Goal: Information Seeking & Learning: Compare options

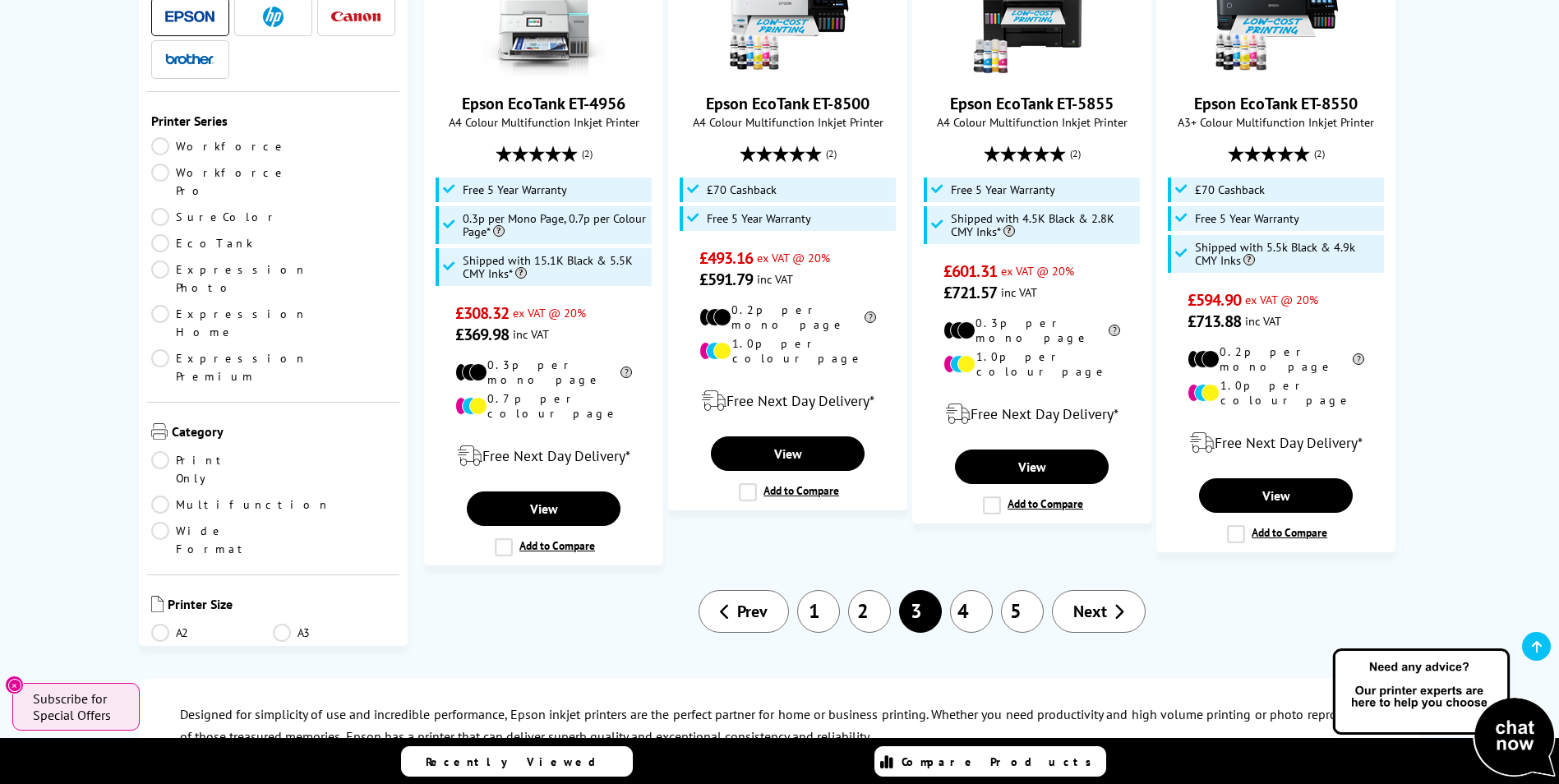
scroll to position [1890, 0]
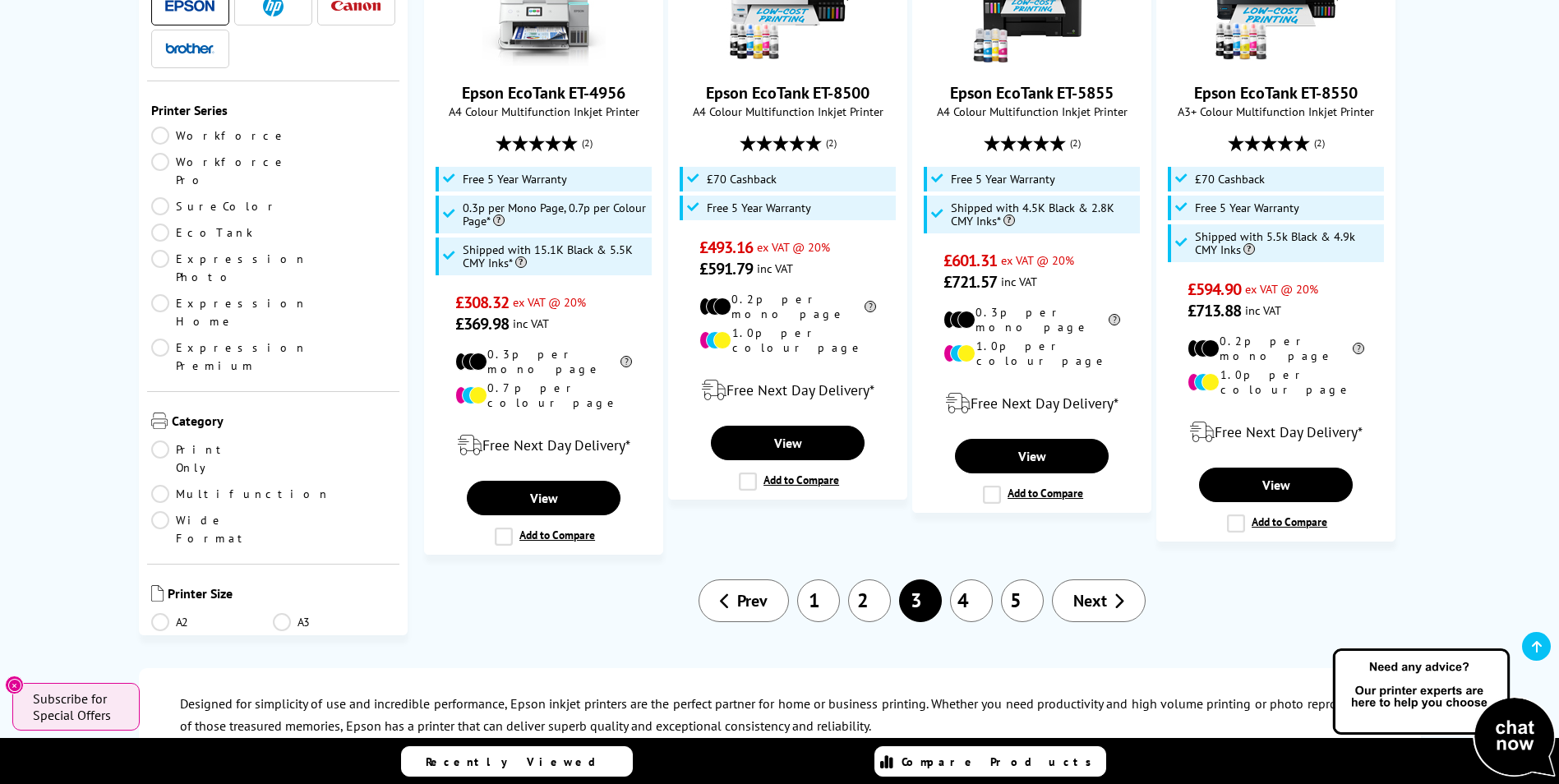
click at [1105, 590] on span "Next" at bounding box center [1090, 601] width 33 height 22
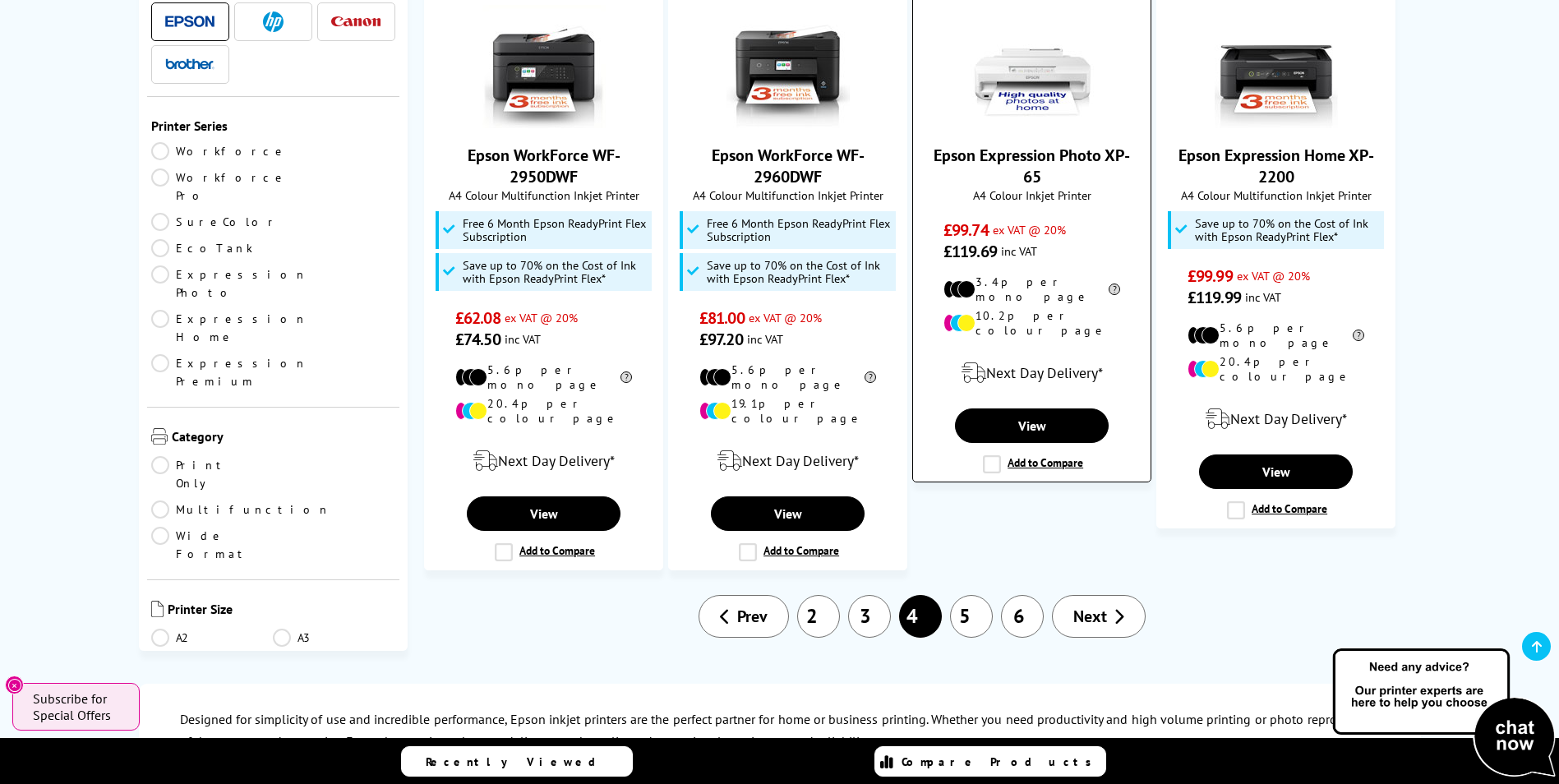
scroll to position [1973, 0]
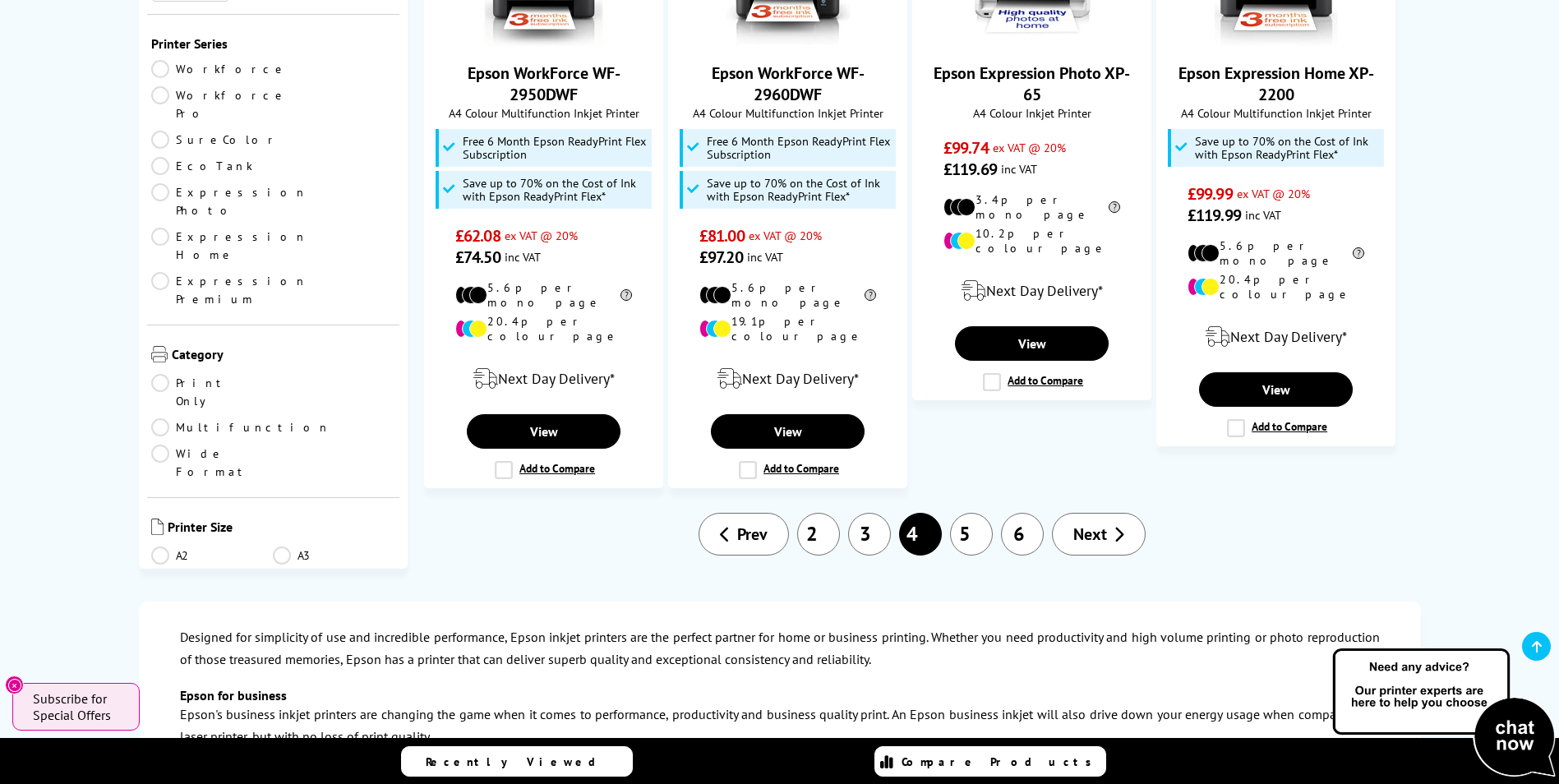
click at [1104, 524] on span "Next" at bounding box center [1090, 535] width 33 height 22
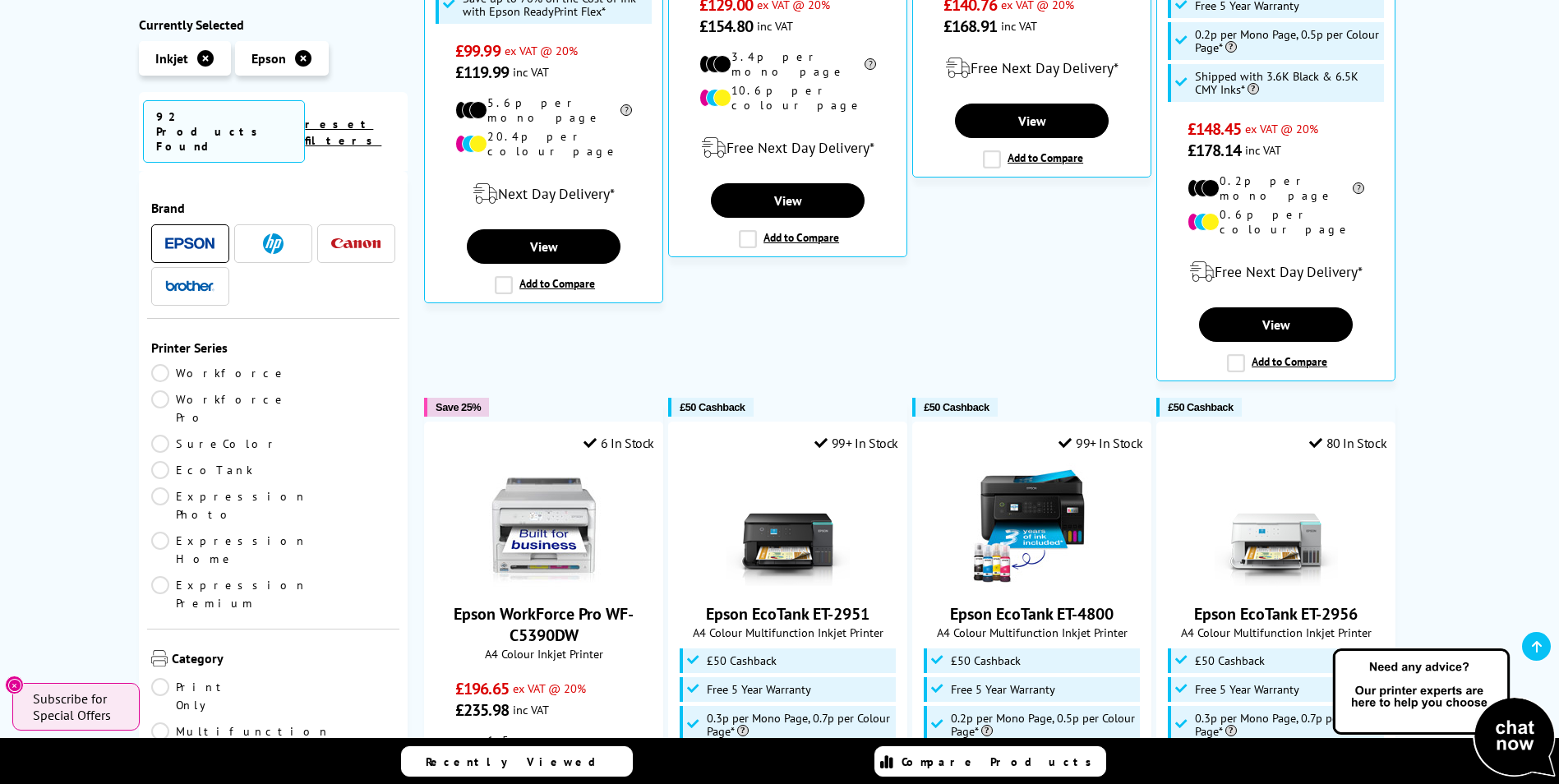
scroll to position [82, 0]
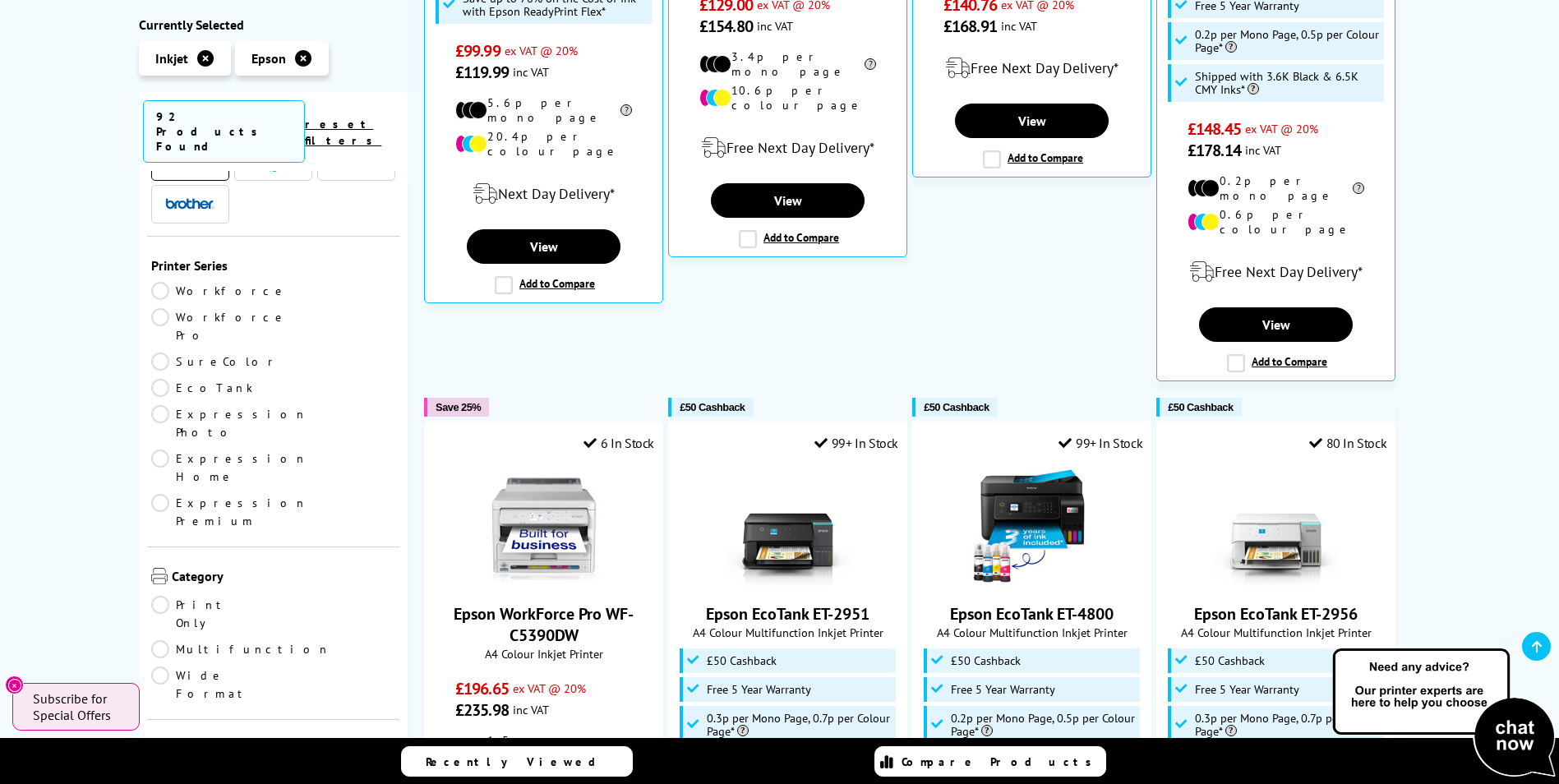
click at [280, 640] on link "Multifunction" at bounding box center [240, 649] width 179 height 18
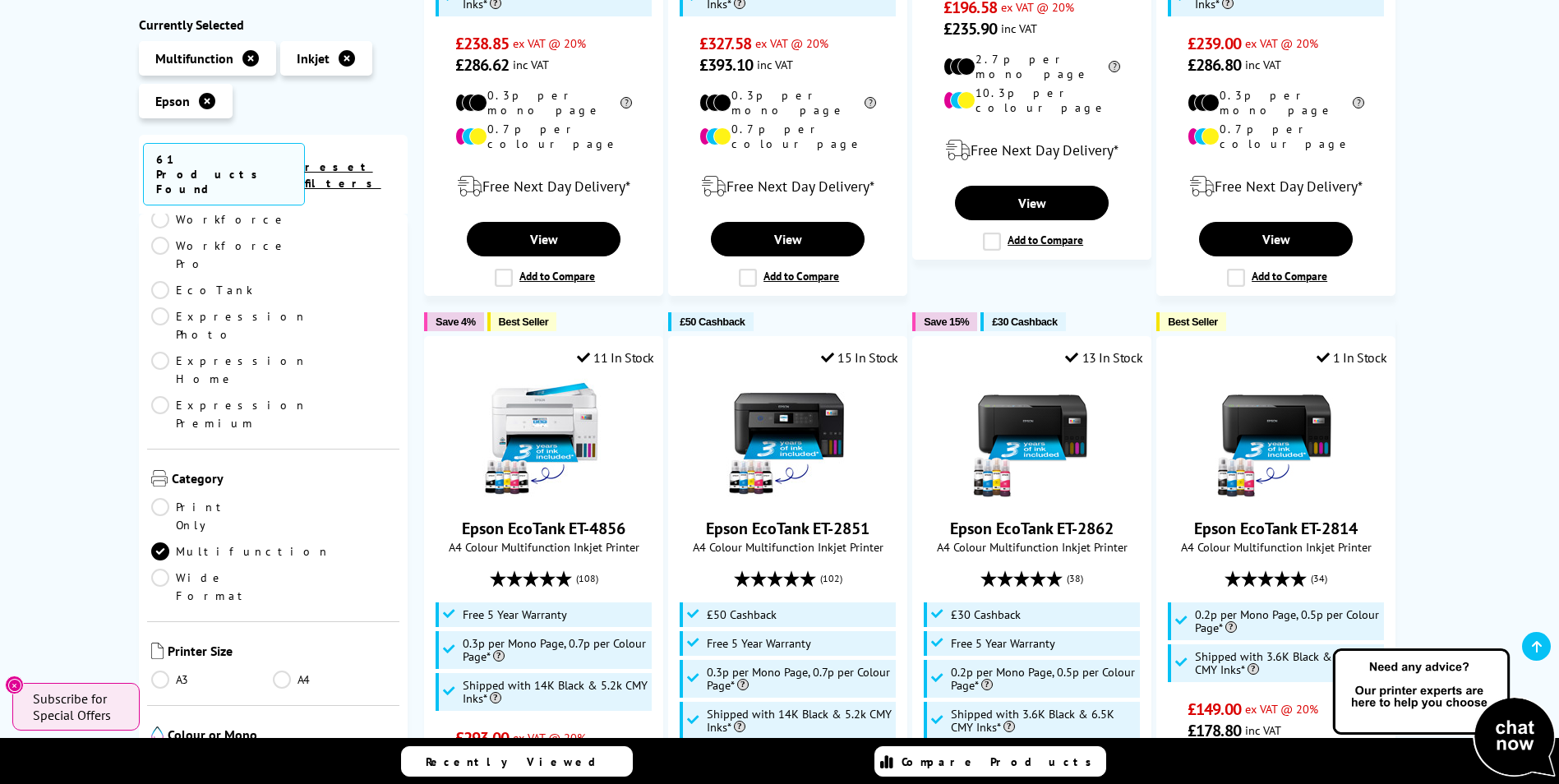
scroll to position [247, 0]
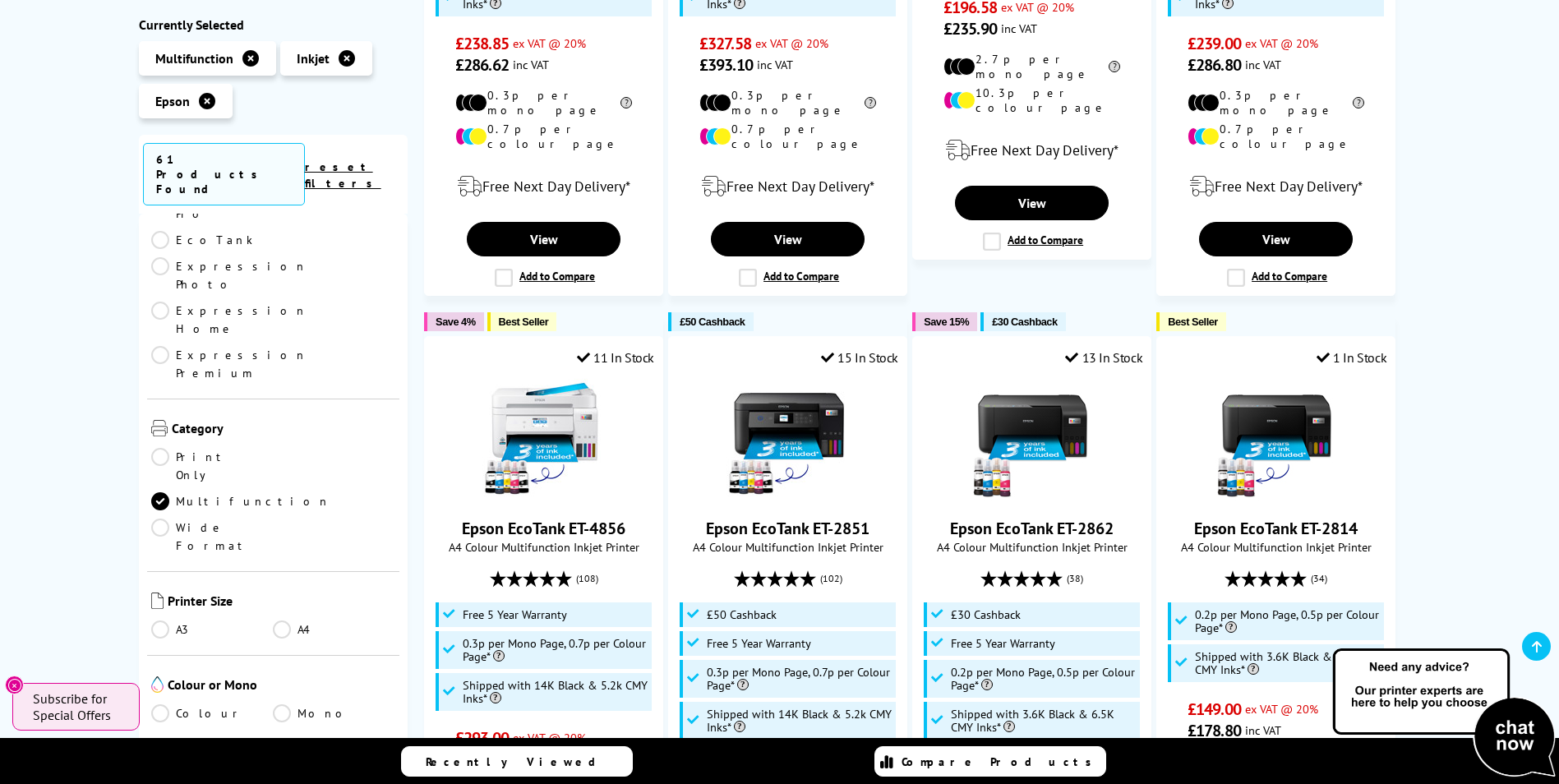
click at [151, 621] on link "A3" at bounding box center [212, 630] width 122 height 18
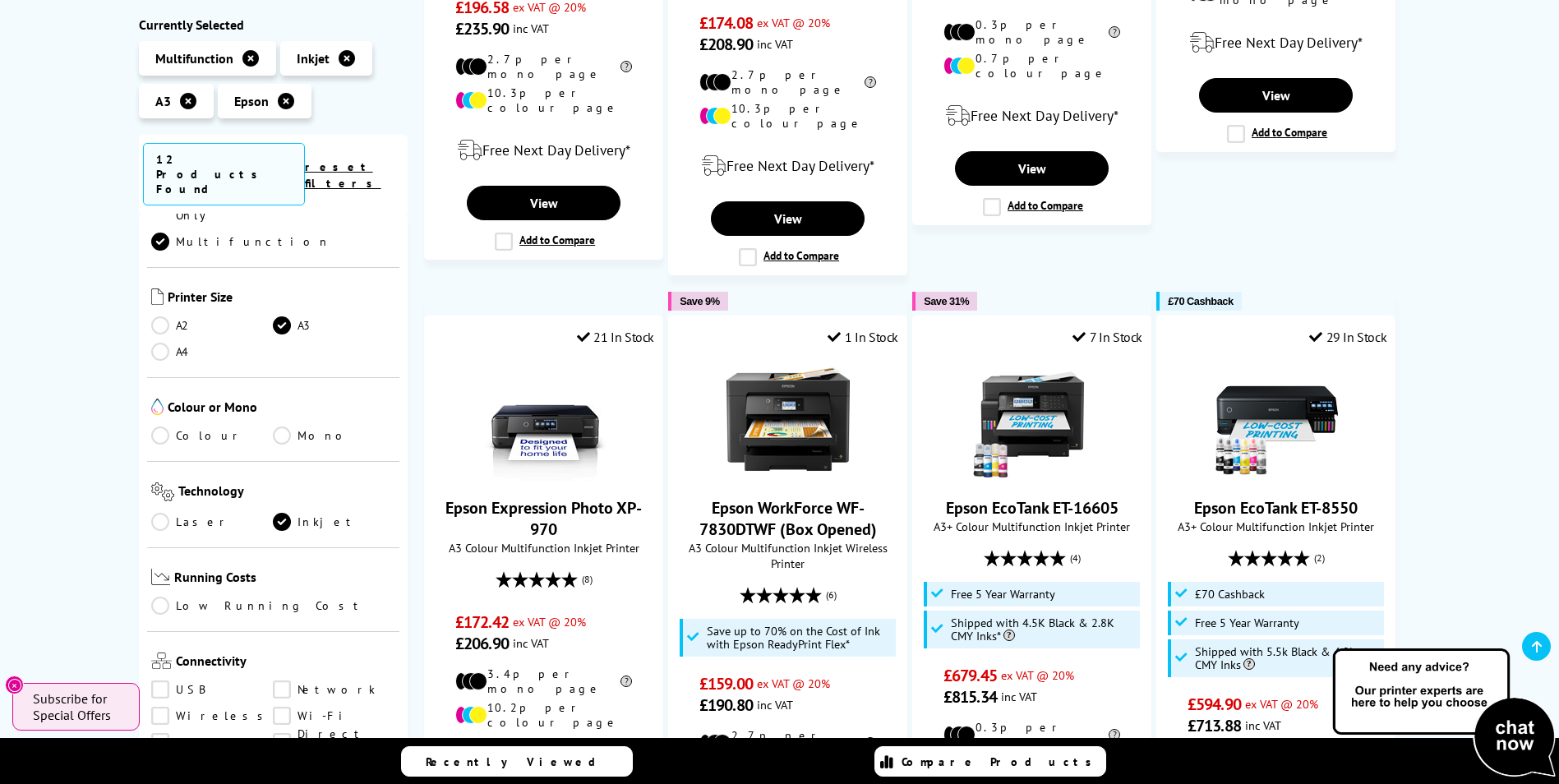
scroll to position [411, 0]
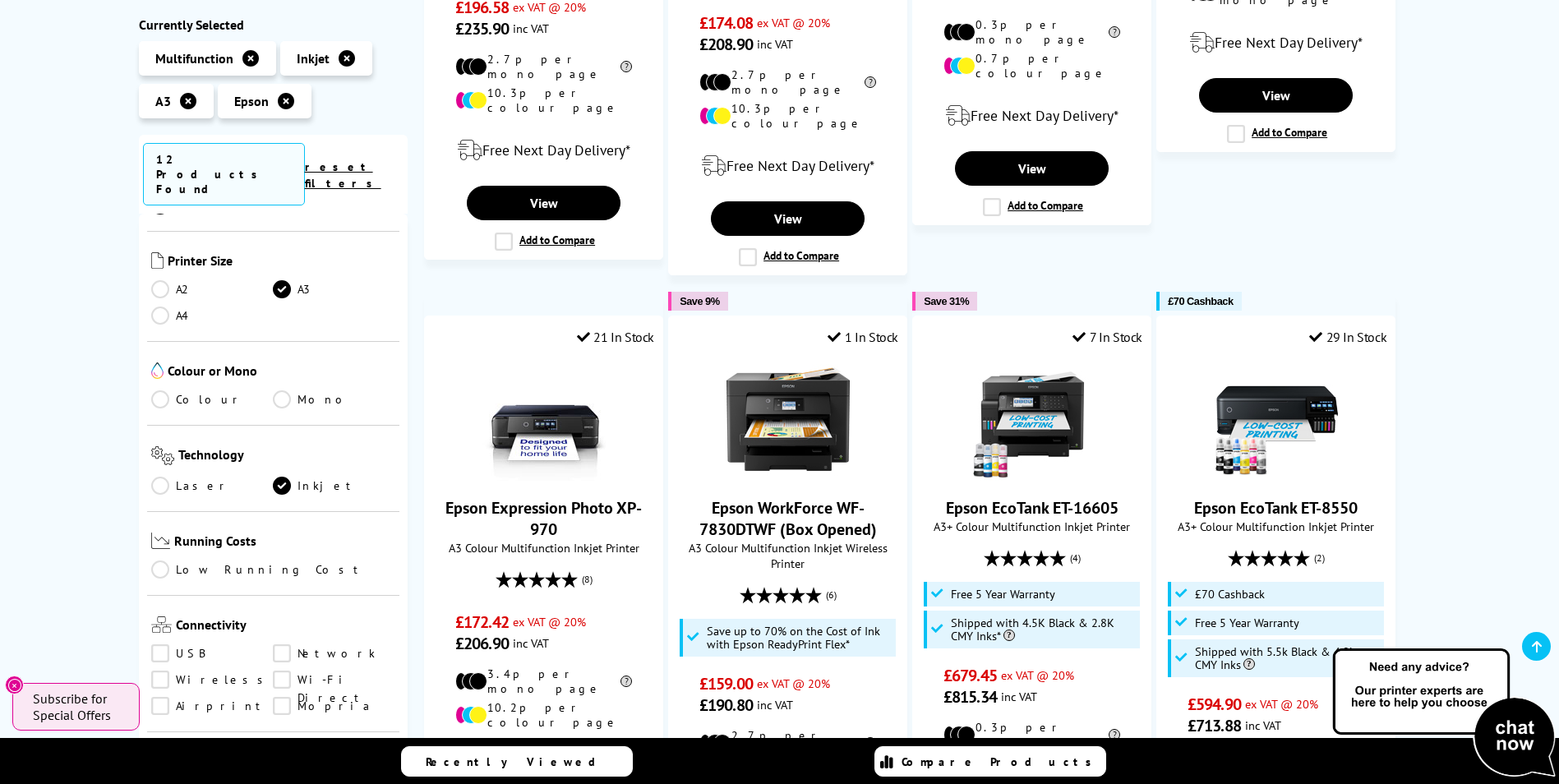
click at [158, 671] on link "Wireless" at bounding box center [212, 680] width 122 height 18
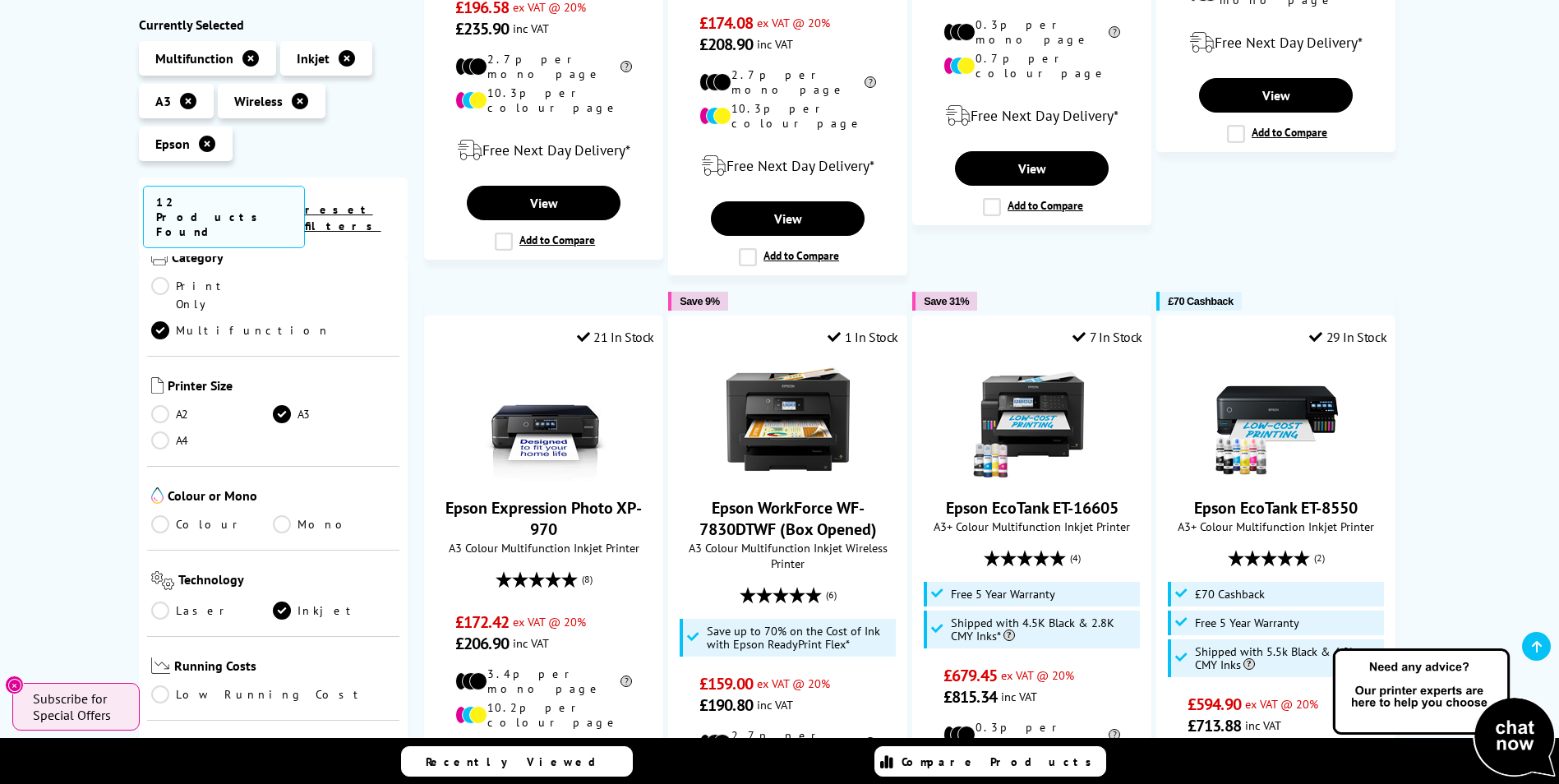
scroll to position [82, 0]
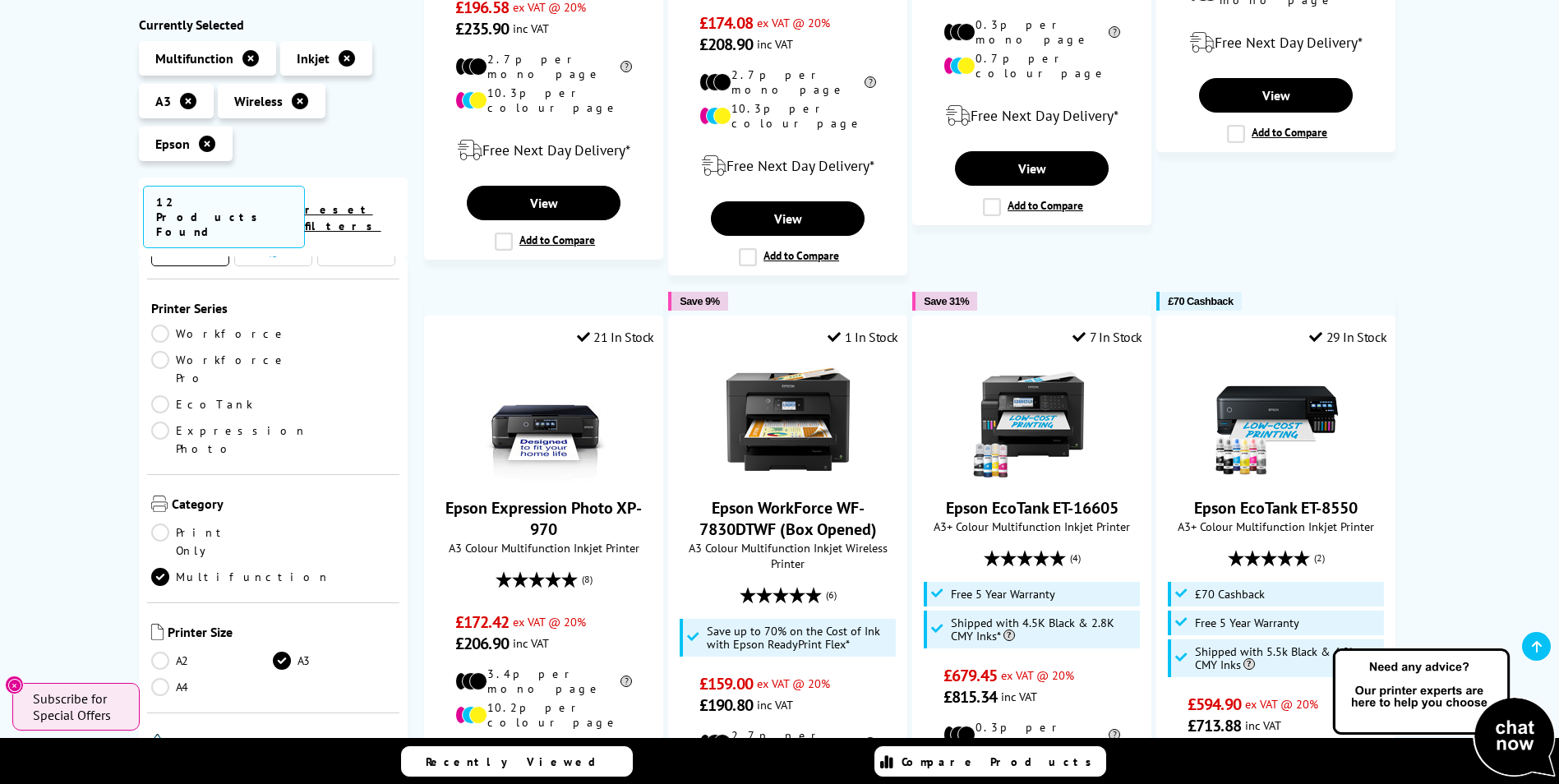
click at [280, 568] on link "Multifunction" at bounding box center [240, 577] width 179 height 18
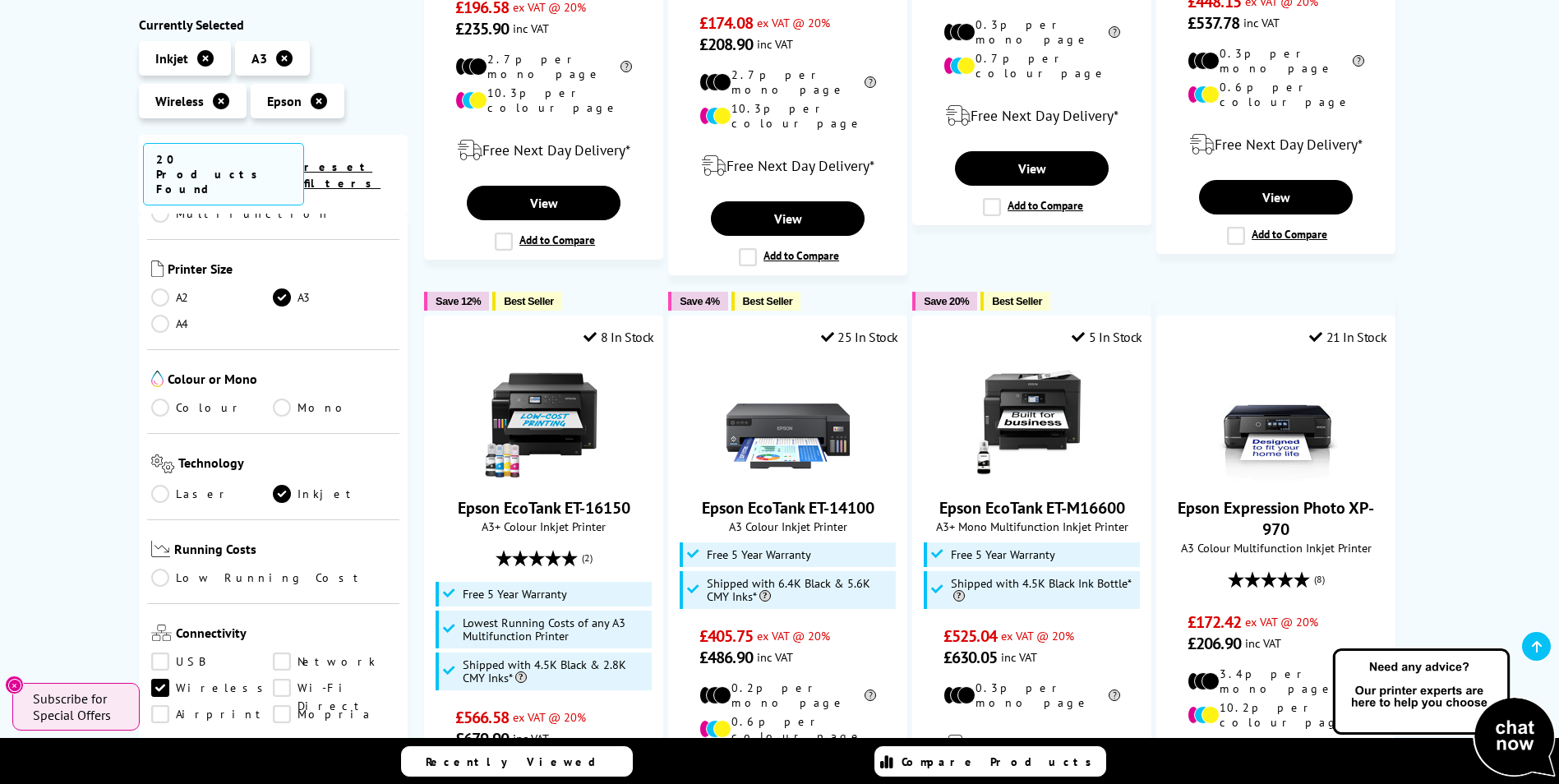
scroll to position [575, 0]
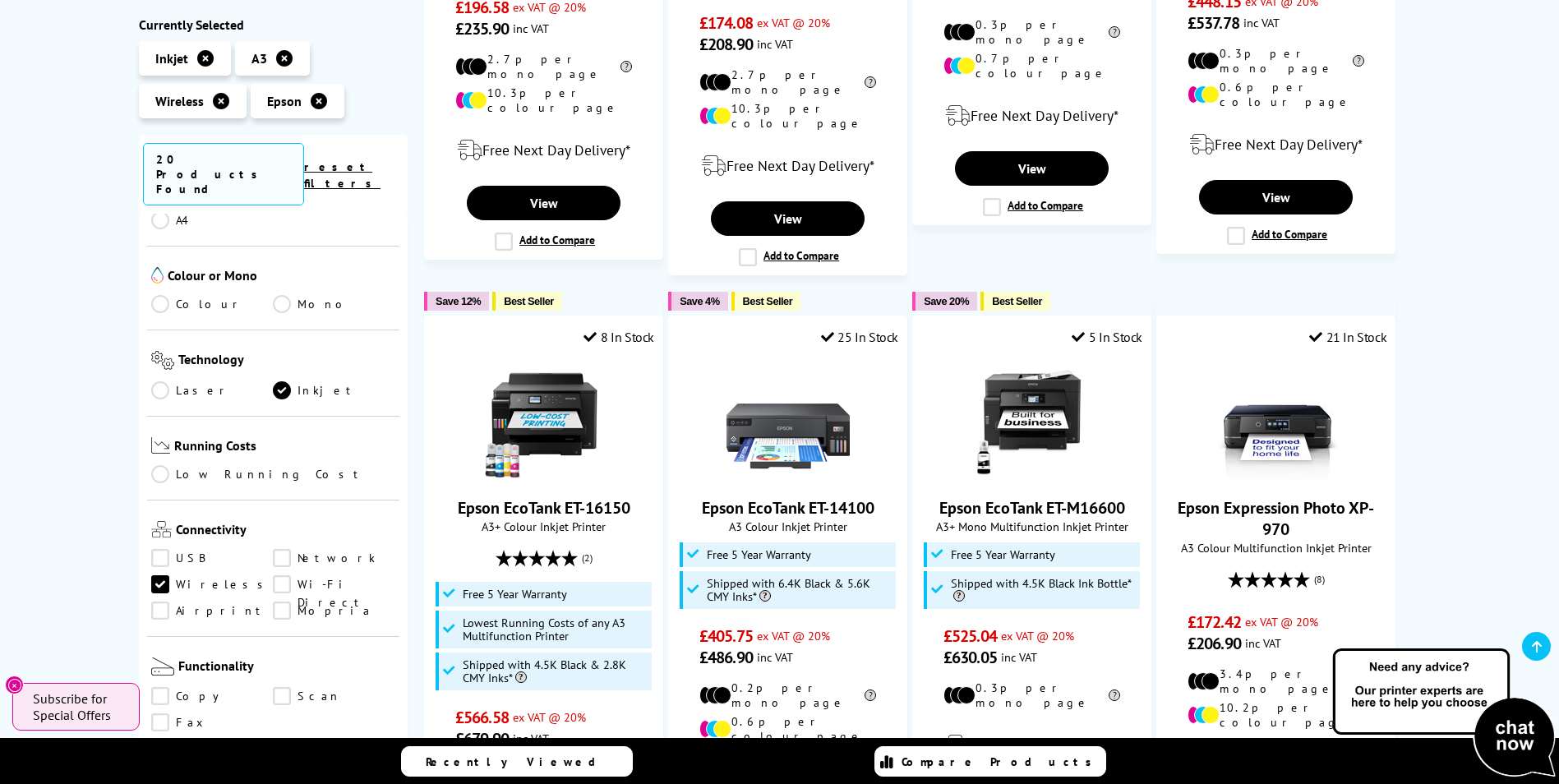
click at [157, 688] on link "Copy" at bounding box center [212, 697] width 122 height 18
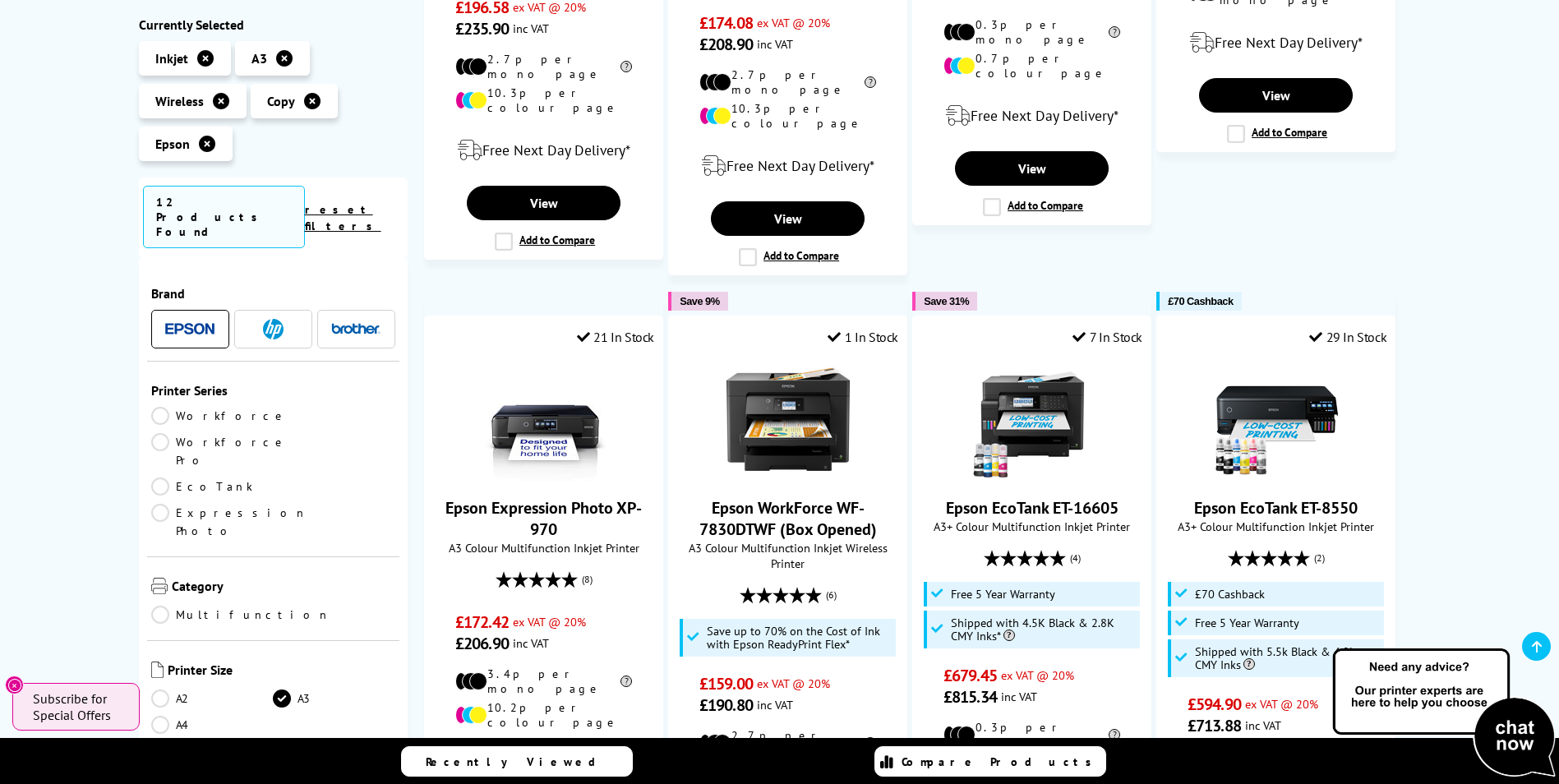
scroll to position [575, 0]
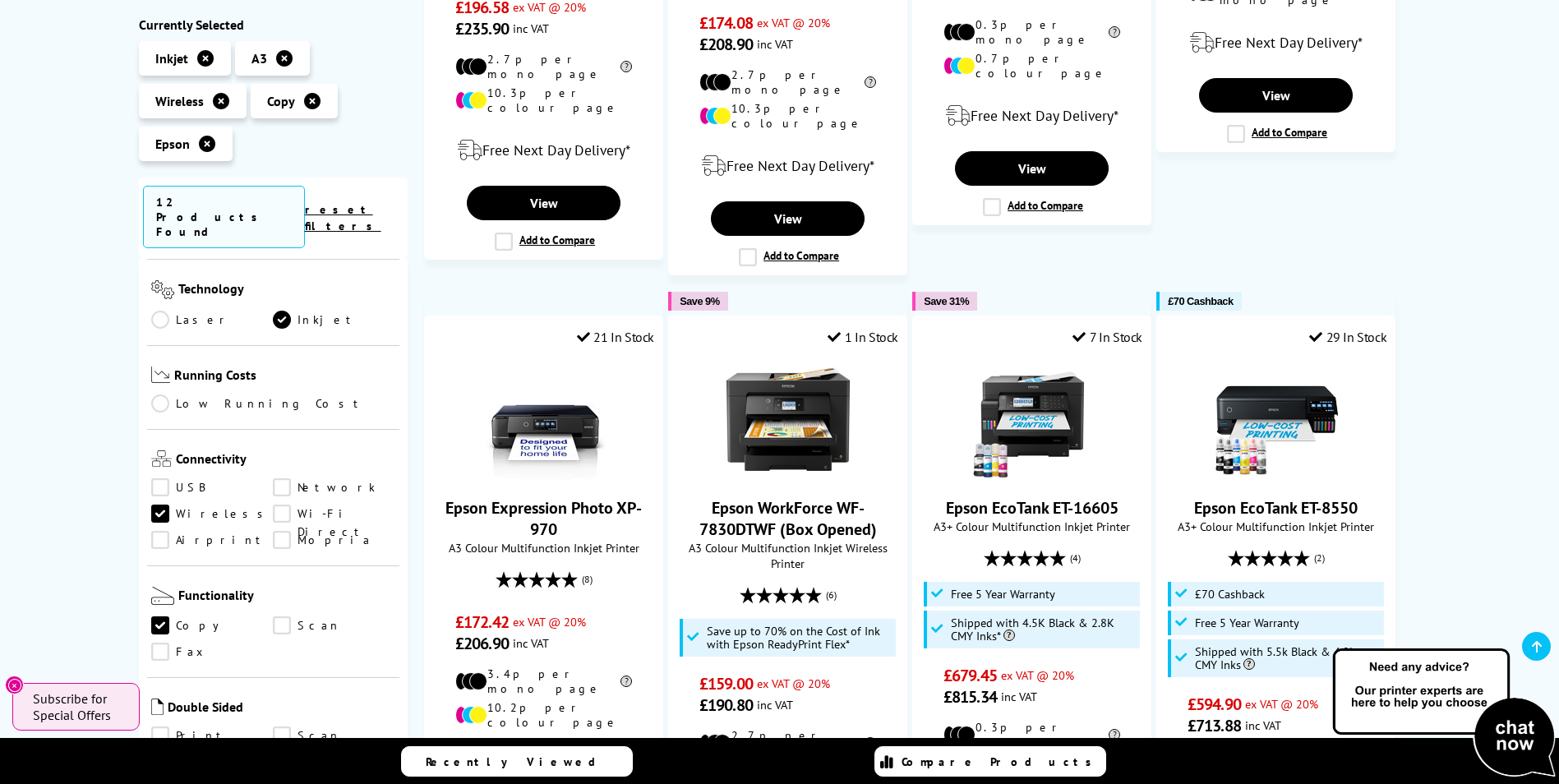
click at [283, 617] on link "Scan" at bounding box center [334, 626] width 122 height 18
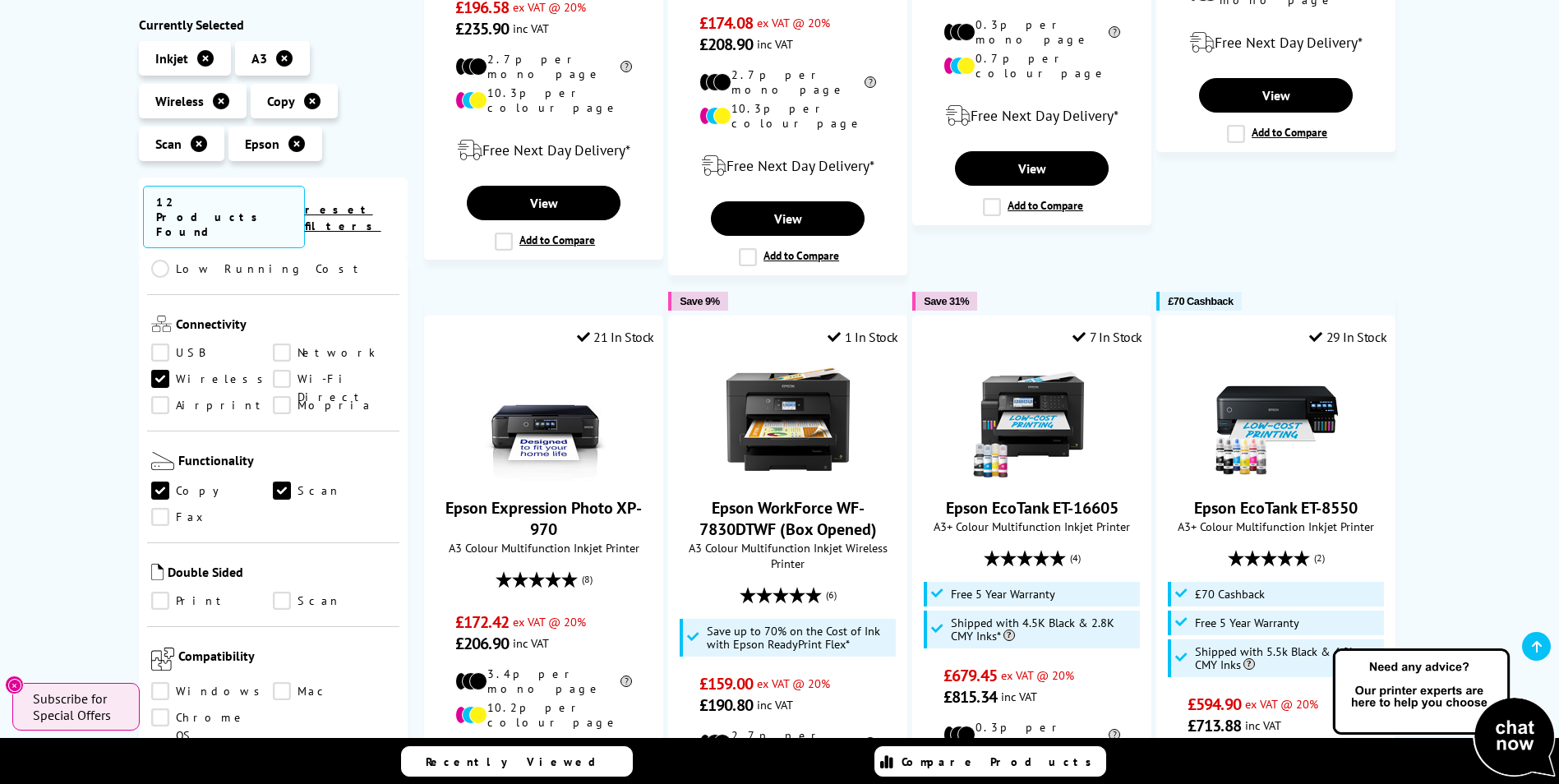
scroll to position [740, 0]
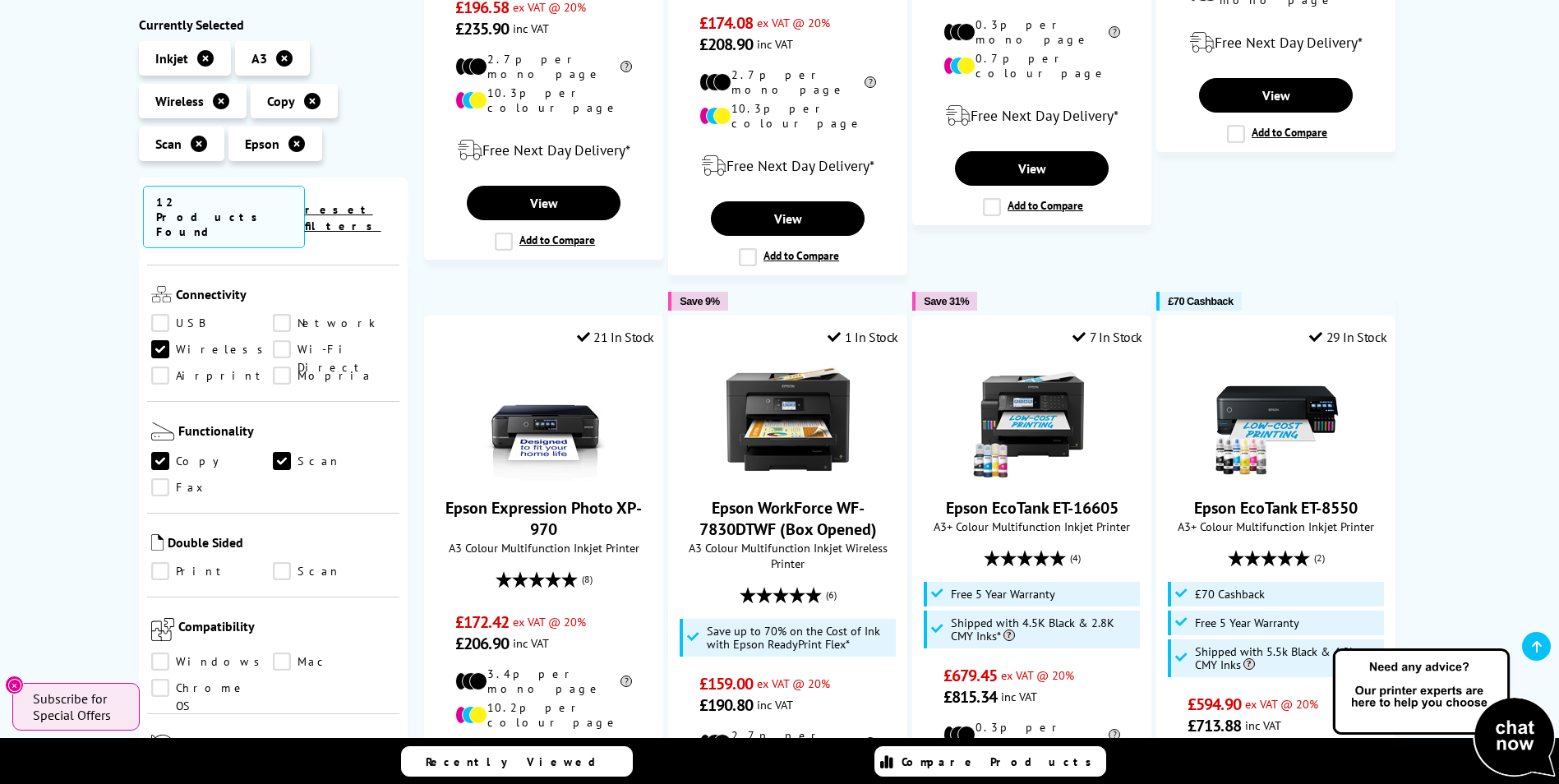
click at [166, 563] on link "Print" at bounding box center [212, 572] width 122 height 18
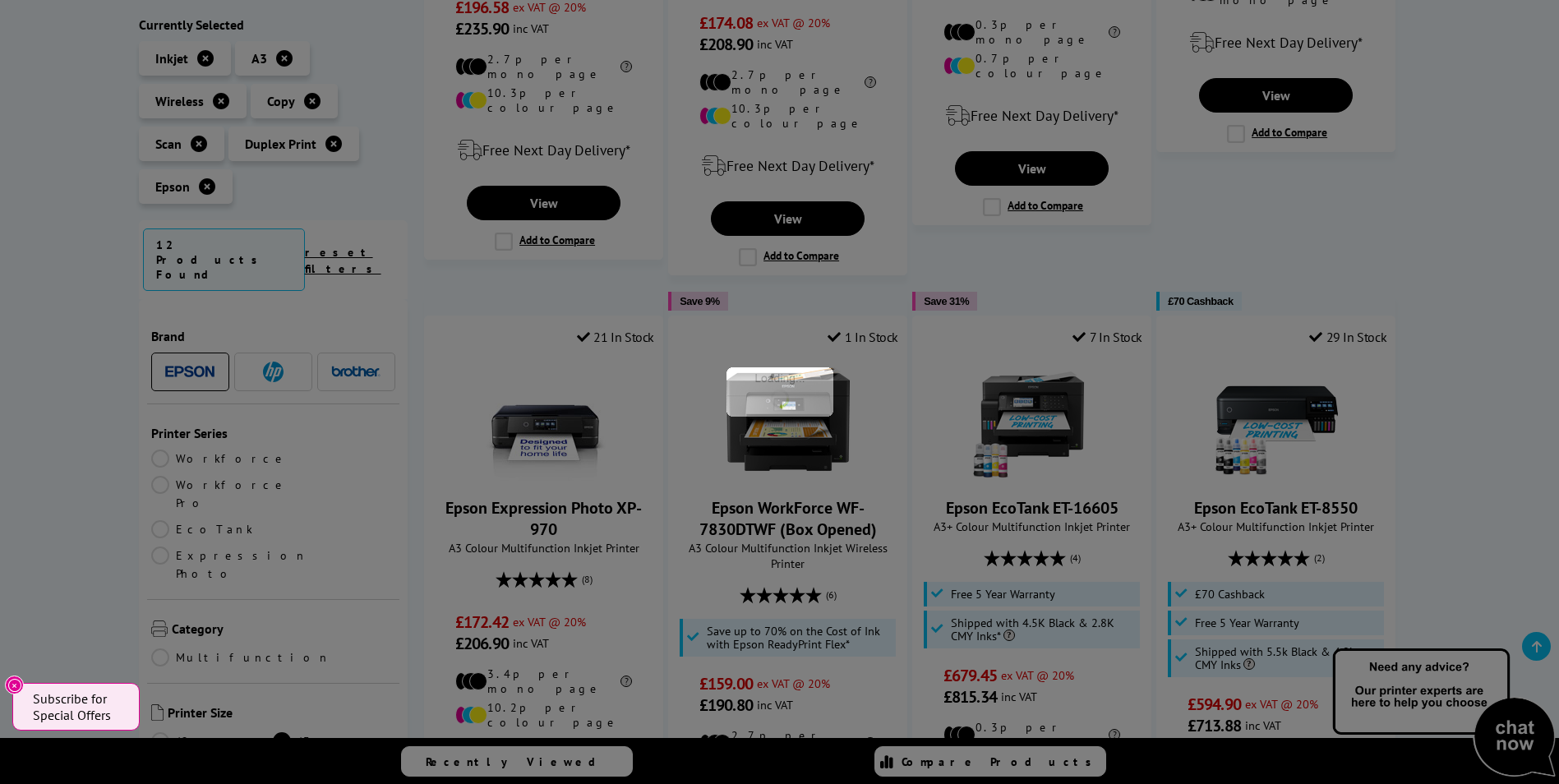
scroll to position [740, 0]
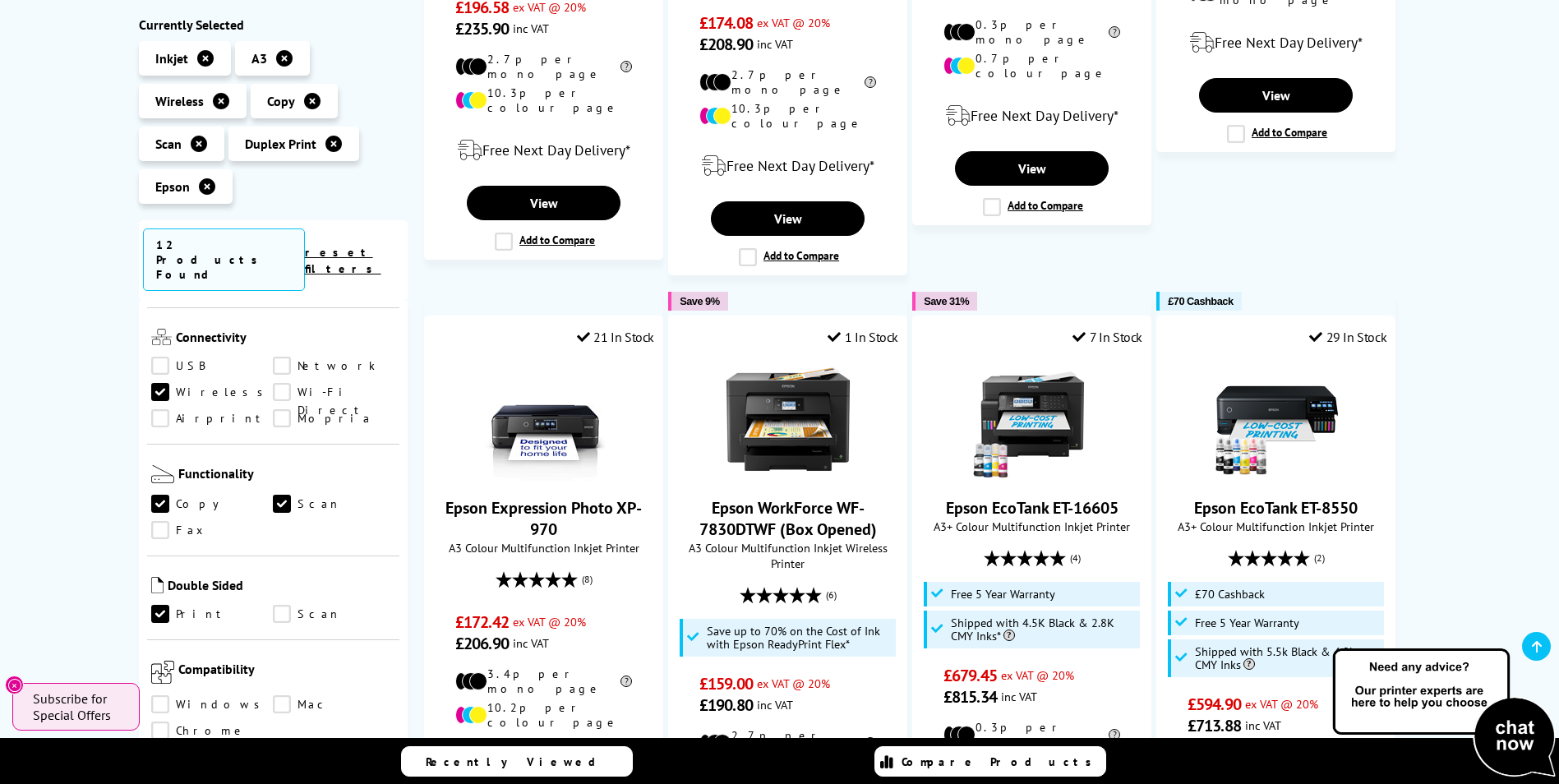
click at [284, 606] on link "Scan" at bounding box center [334, 615] width 122 height 18
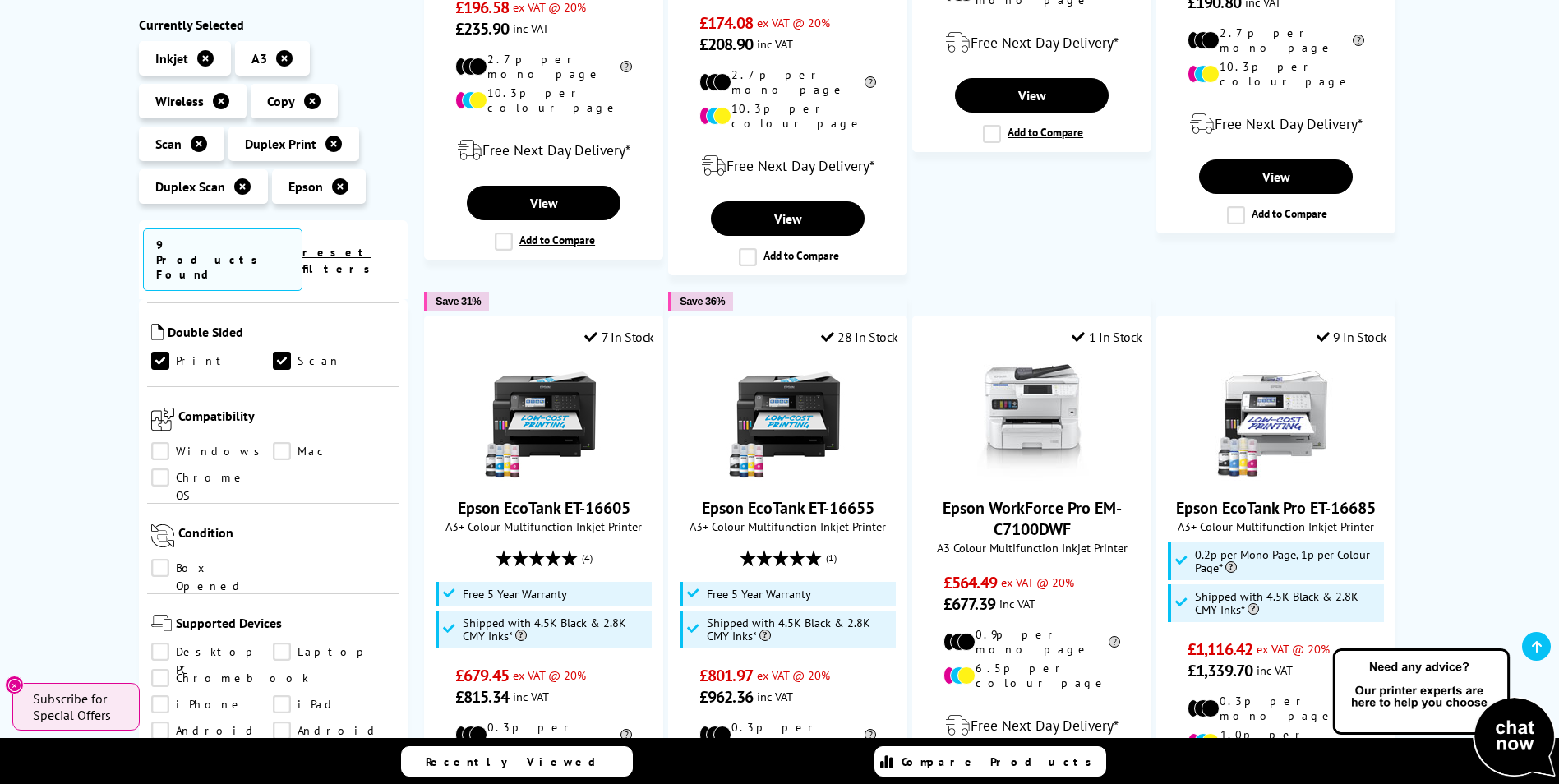
scroll to position [987, 0]
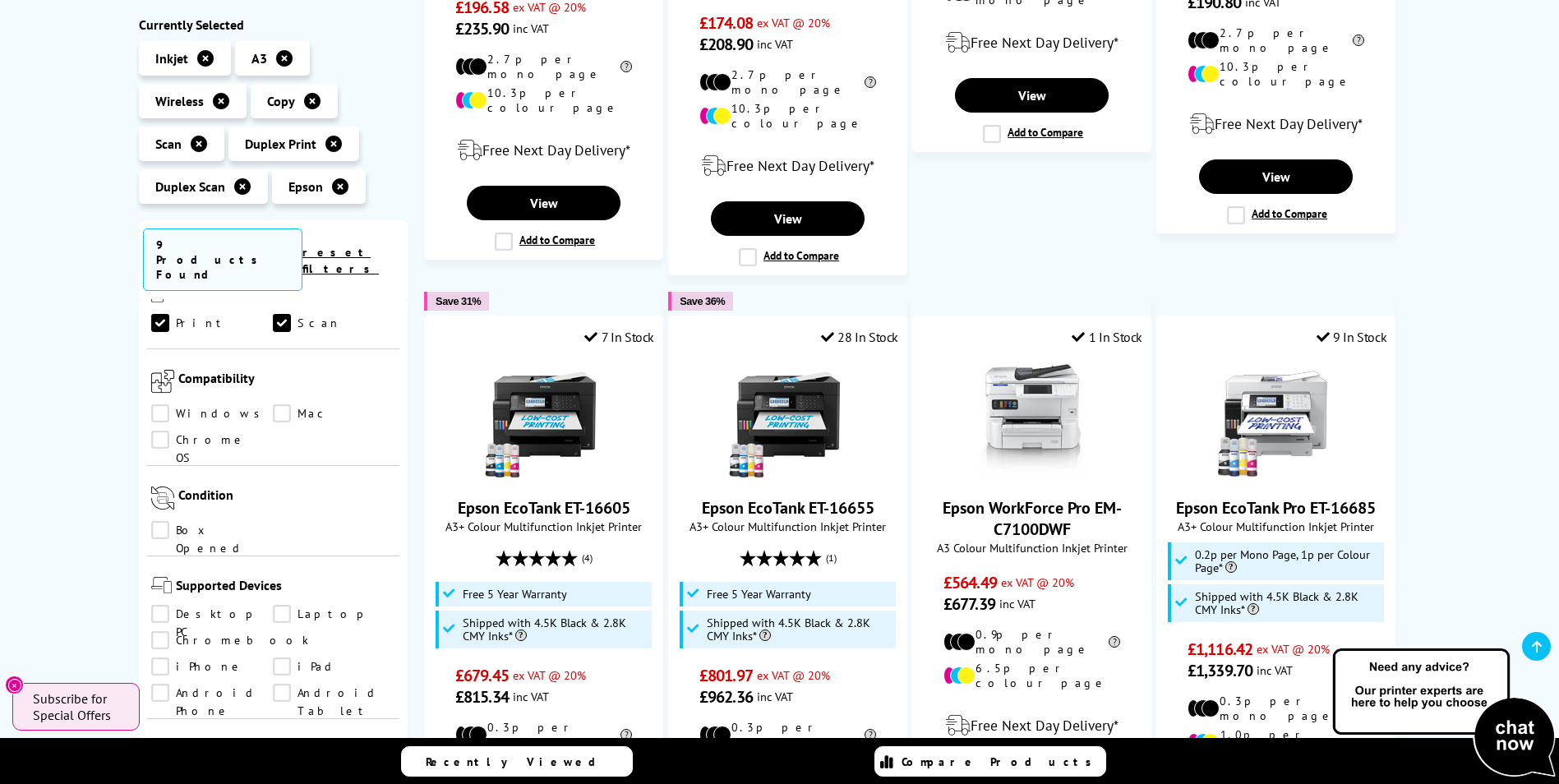
click at [160, 405] on link "Windows" at bounding box center [212, 414] width 122 height 18
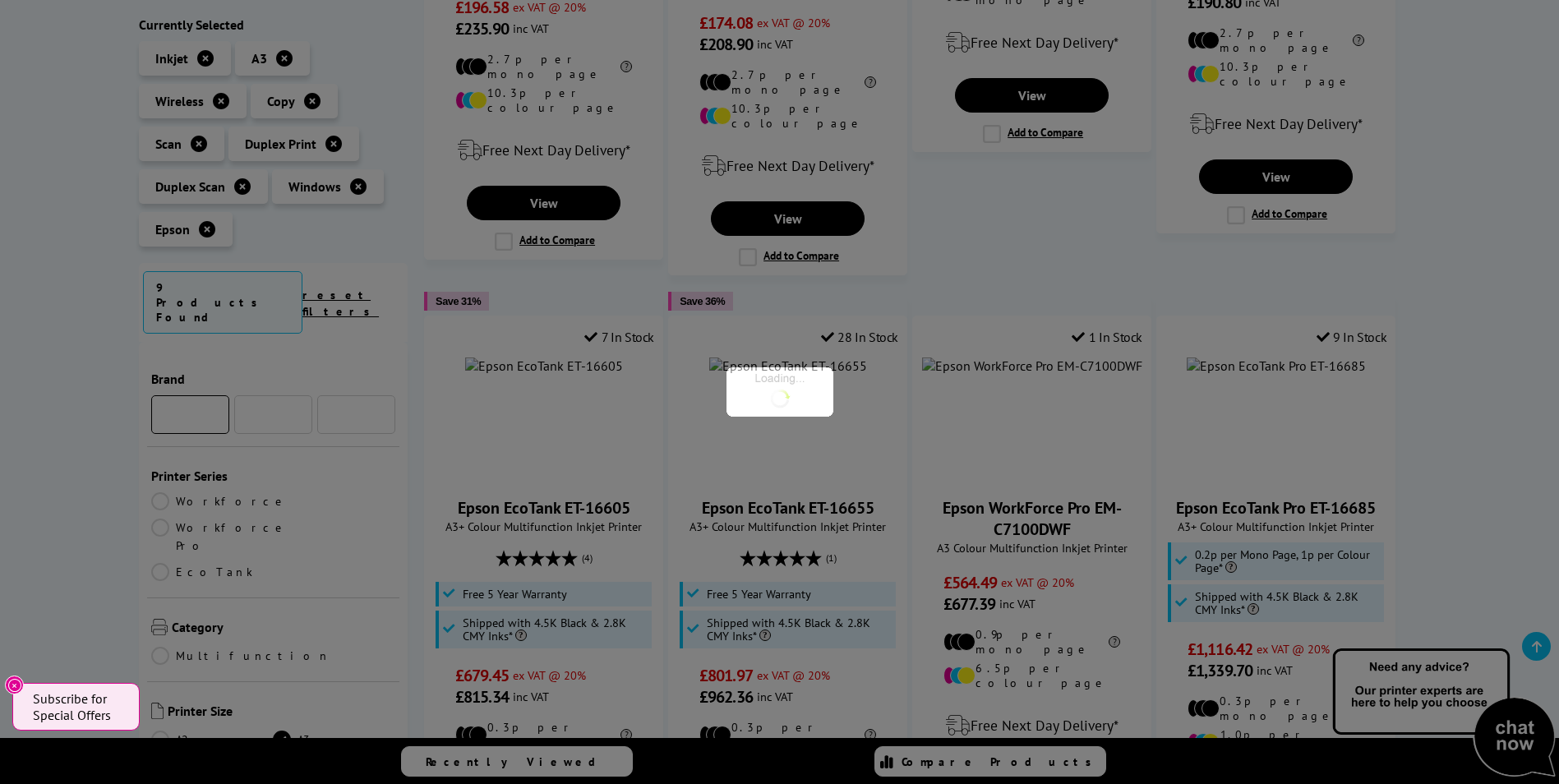
scroll to position [987, 0]
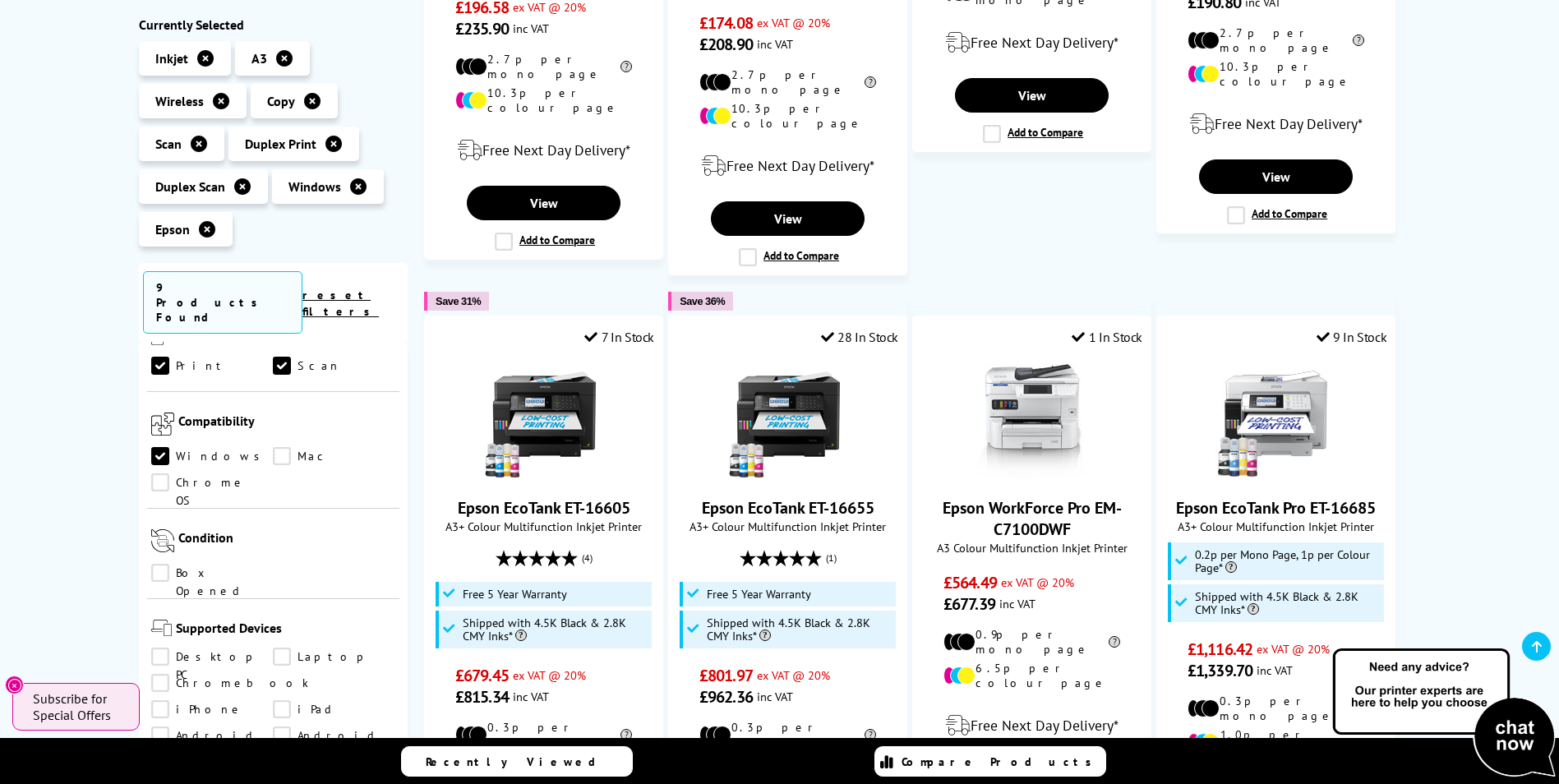
click at [275, 448] on link "Mac" at bounding box center [334, 457] width 122 height 18
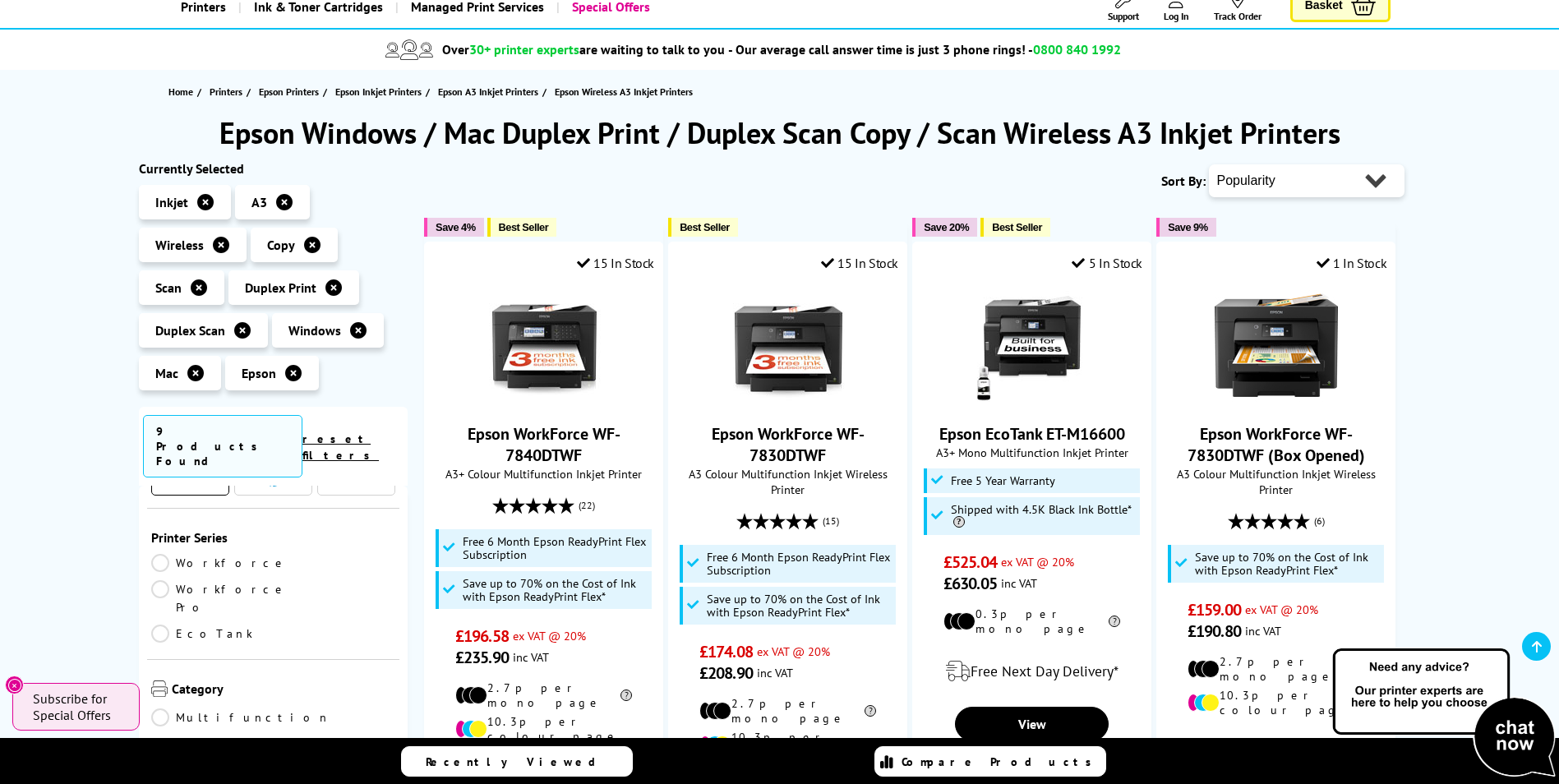
scroll to position [82, 0]
